Goal: Check status: Check status

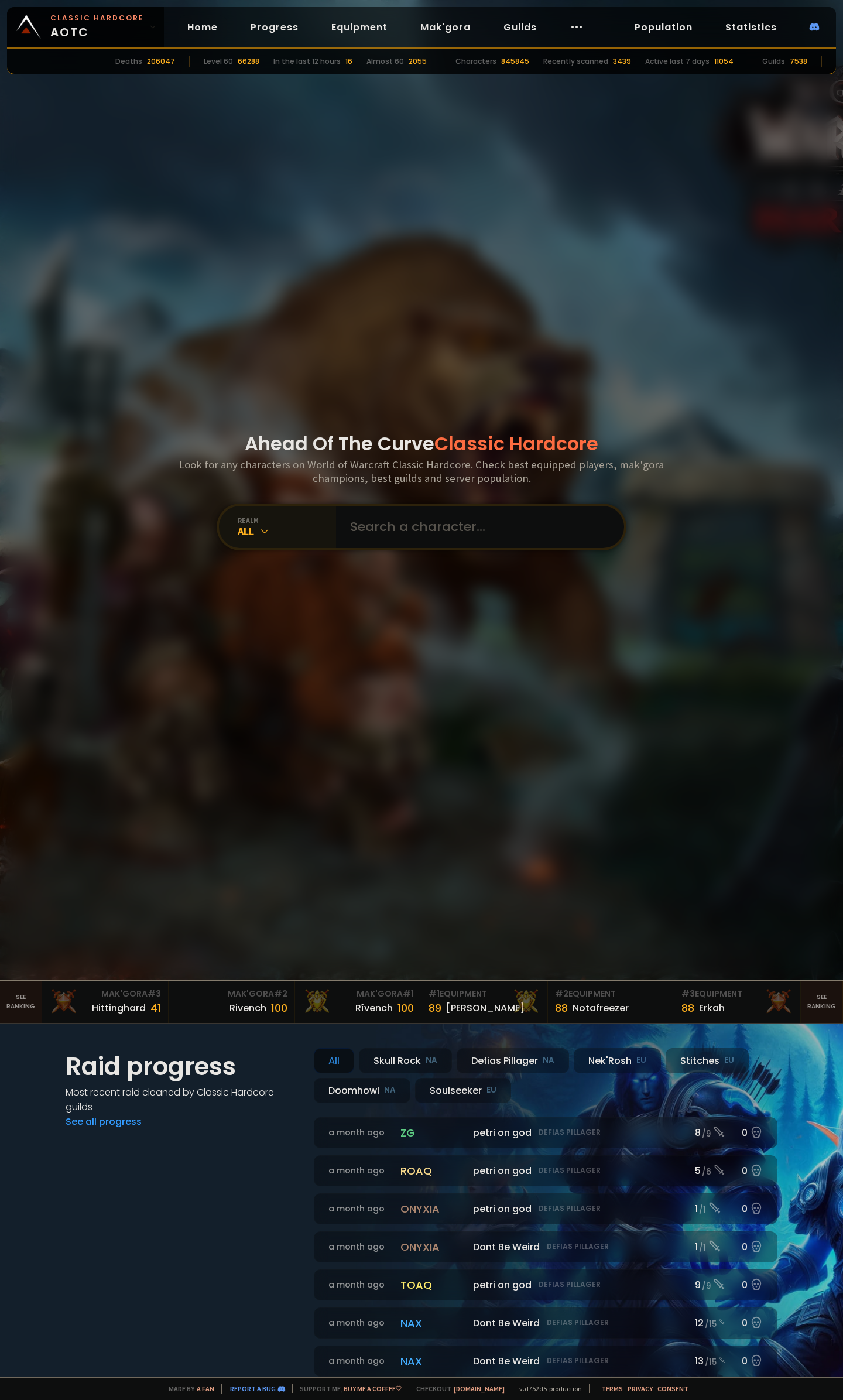
click at [280, 518] on div "realm" at bounding box center [286, 519] width 98 height 9
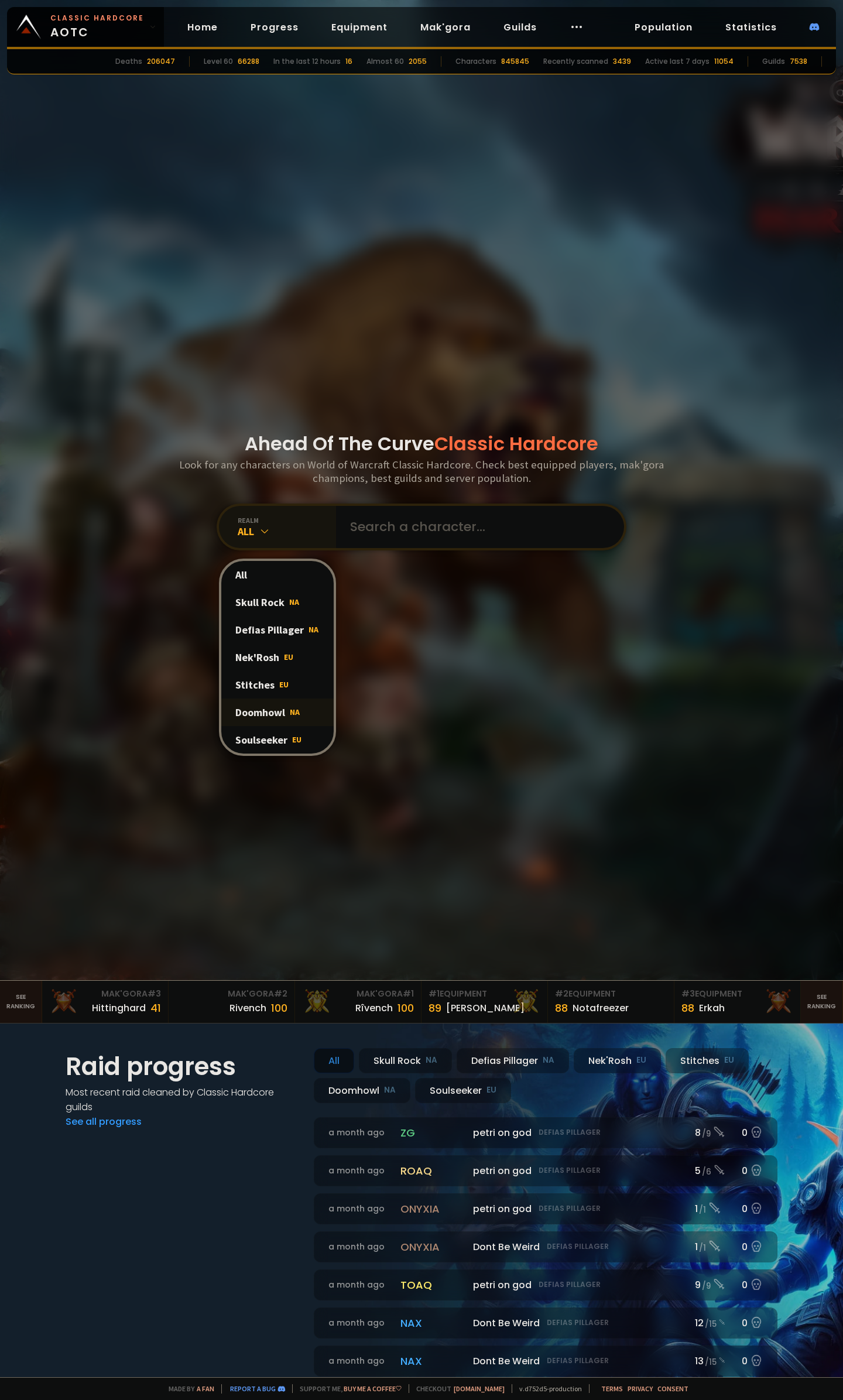
click at [257, 719] on div "Doomhowl NA" at bounding box center [278, 712] width 112 height 28
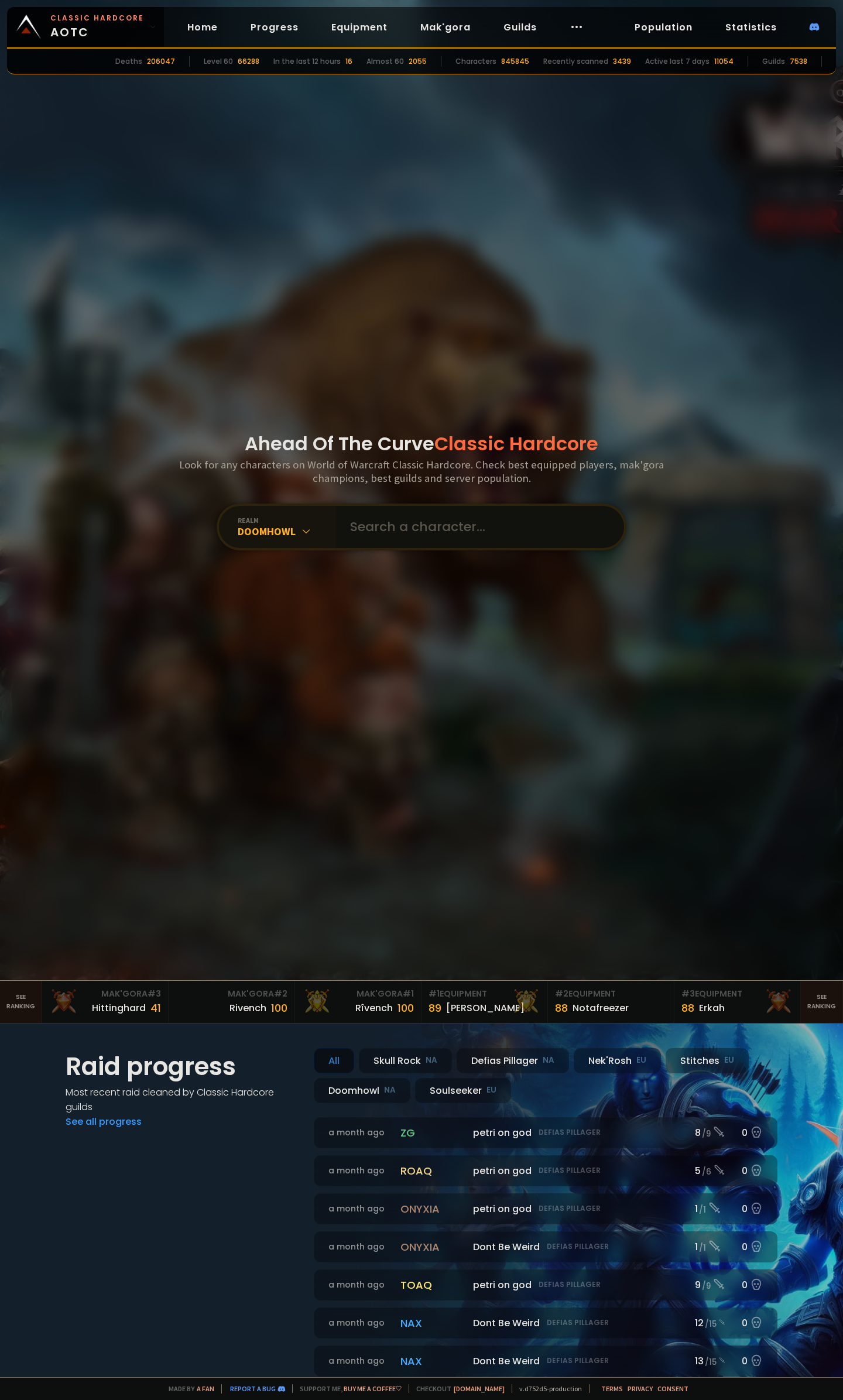
click at [387, 526] on input "text" at bounding box center [477, 527] width 267 height 42
type input "Snaeltrael"
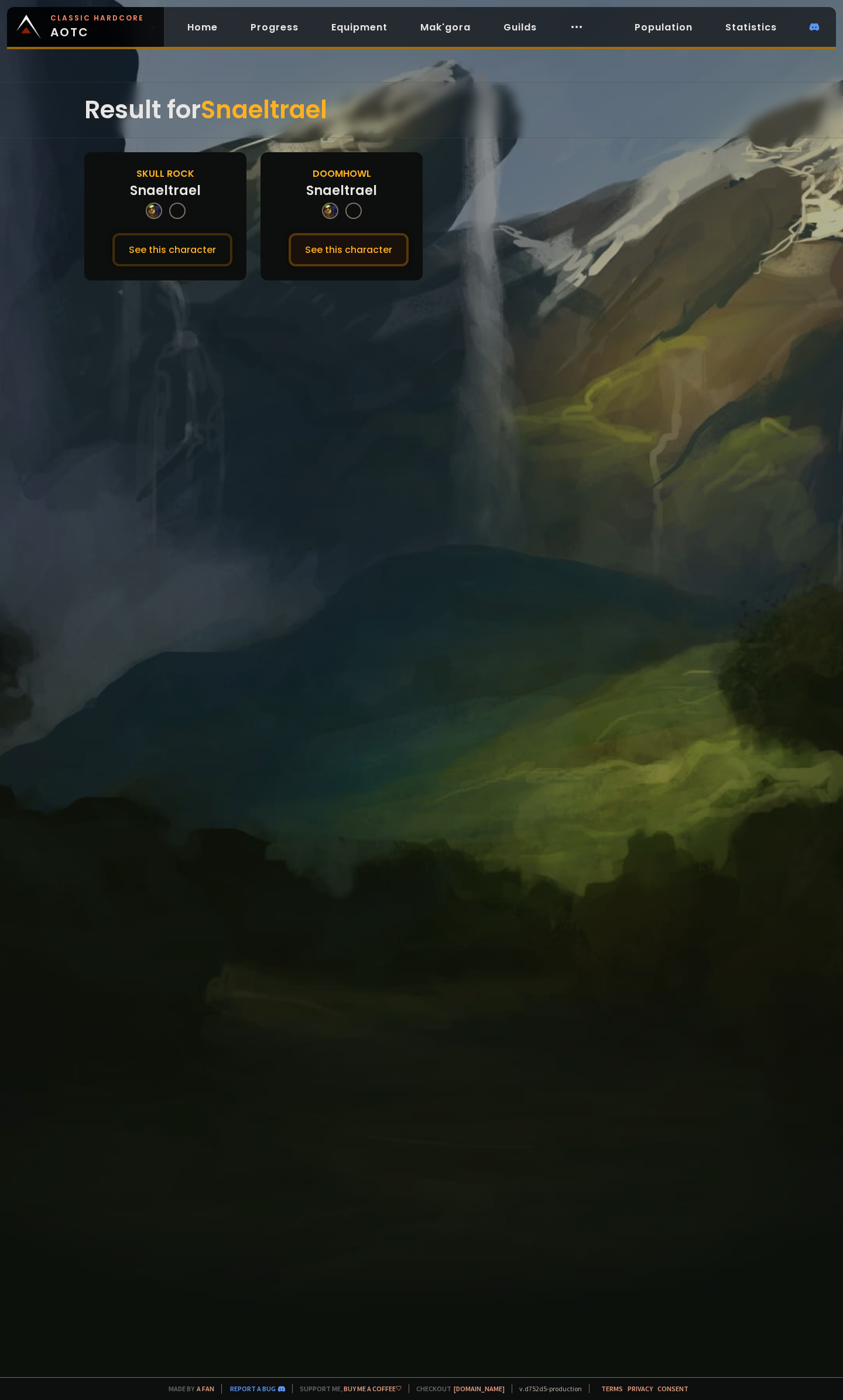
click at [368, 261] on button "See this character" at bounding box center [348, 249] width 120 height 33
